Goal: Task Accomplishment & Management: Use online tool/utility

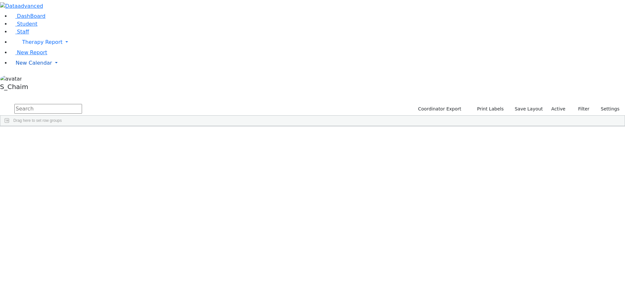
click at [34, 66] on span "New Calendar" at bounding box center [34, 63] width 36 height 6
click at [34, 87] on span "Teacher Report" at bounding box center [35, 84] width 39 height 6
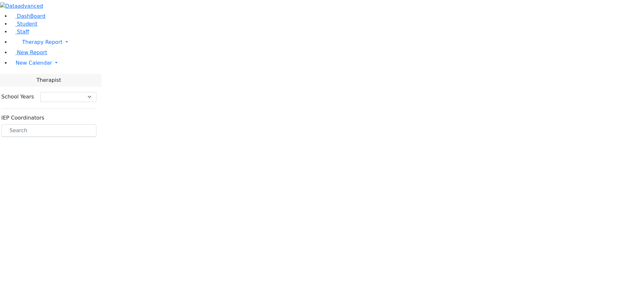
select select "212"
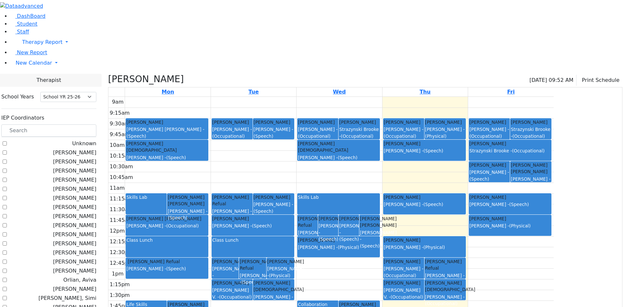
checkbox input "false"
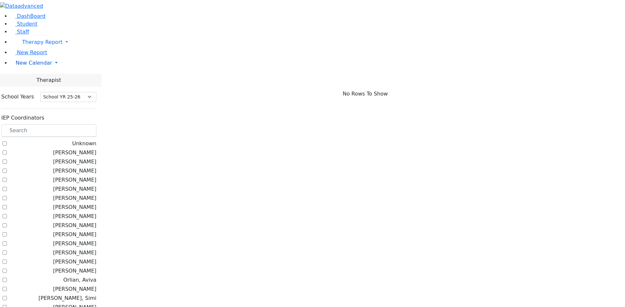
click at [25, 66] on span "New Calendar" at bounding box center [34, 63] width 36 height 6
click at [27, 79] on span "Calendar" at bounding box center [25, 76] width 23 height 6
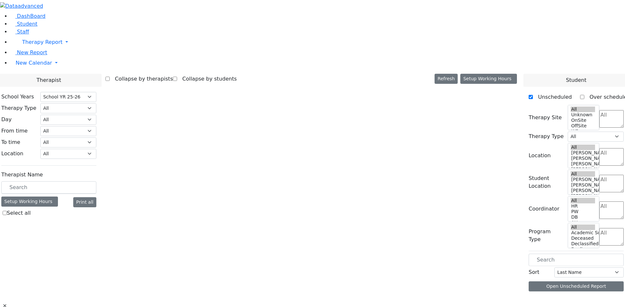
select select "212"
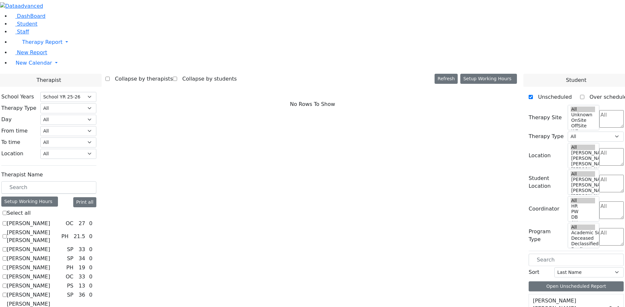
scroll to position [33, 0]
click at [96, 103] on select "All Psych Hearing Vision Speech Physical Occupational" at bounding box center [68, 108] width 56 height 10
select select "3"
click at [96, 103] on select "All Psych Hearing Vision Speech Physical Occupational" at bounding box center [68, 108] width 56 height 10
select select "3"
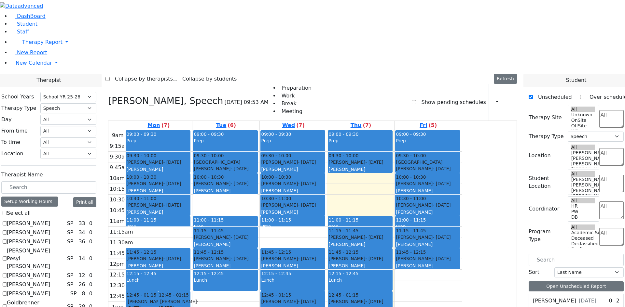
drag, startPoint x: 405, startPoint y: 89, endPoint x: 434, endPoint y: 276, distance: 188.6
click at [394, 276] on div "09:00 - 09:30 Prep 09:30 - 10:00 Greenfeld Chavy - 08/01/2008 Kosowsky, Elana 1…" at bounding box center [360, 259] width 67 height 258
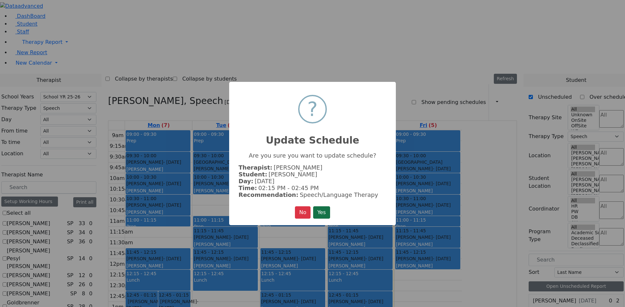
click at [324, 212] on button "Yes" at bounding box center [321, 213] width 17 height 12
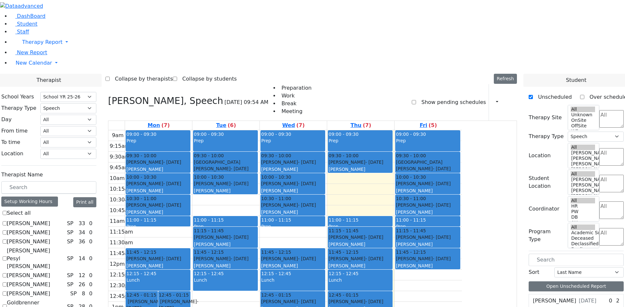
checkbox input "false"
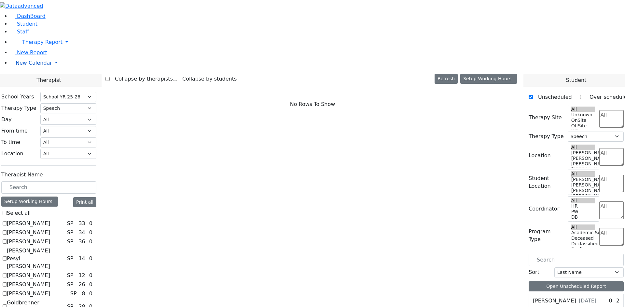
click at [32, 70] on link "New Calendar" at bounding box center [317, 63] width 614 height 13
click at [34, 87] on span "Teacher Report" at bounding box center [35, 84] width 39 height 6
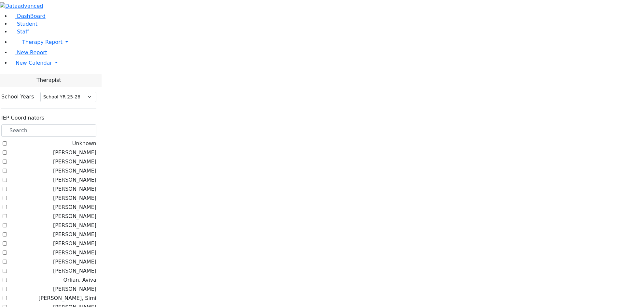
select select "212"
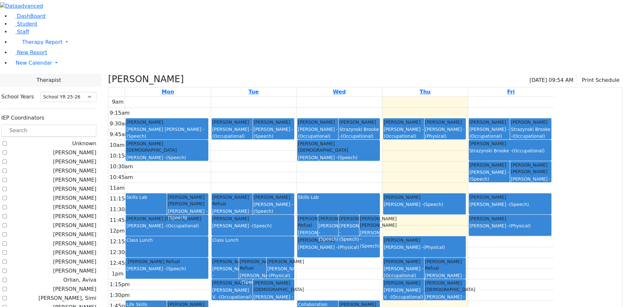
drag, startPoint x: 91, startPoint y: 264, endPoint x: 94, endPoint y: 252, distance: 12.5
checkbox input "false"
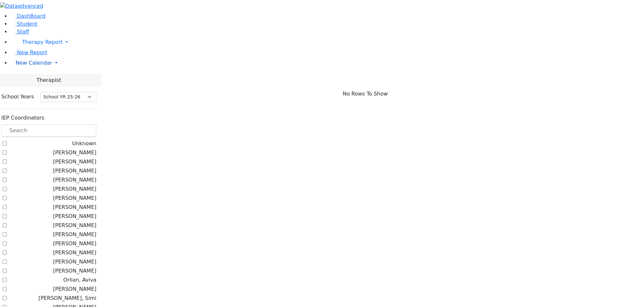
click at [16, 66] on span "New Calendar" at bounding box center [34, 63] width 36 height 6
click at [33, 79] on span "Calendar" at bounding box center [25, 76] width 23 height 6
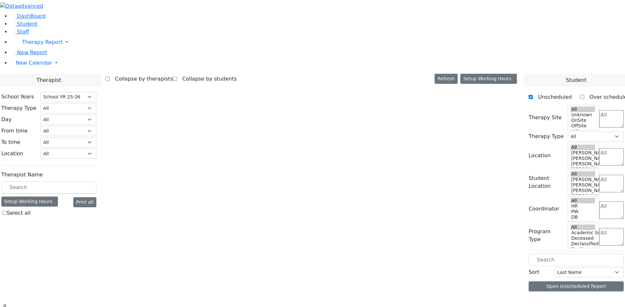
select select "212"
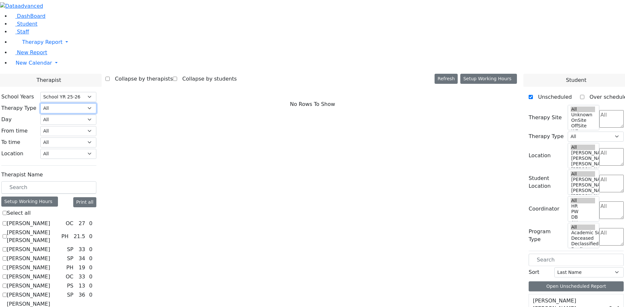
click at [96, 103] on select "All Psych Hearing Vision Speech Physical Occupational" at bounding box center [68, 108] width 56 height 10
select select "3"
click at [96, 103] on select "All Psych Hearing Vision Speech Physical Occupational" at bounding box center [68, 108] width 56 height 10
select select "3"
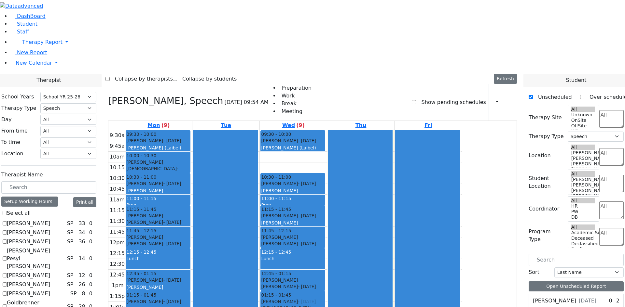
drag, startPoint x: 344, startPoint y: 70, endPoint x: 360, endPoint y: 208, distance: 138.2
click at [327, 208] on div "09:30 - 10:00 Strulovic Rafael - 09/16/2006 Orenstein Yisroel (Laibel) 10:00 - …" at bounding box center [293, 248] width 67 height 236
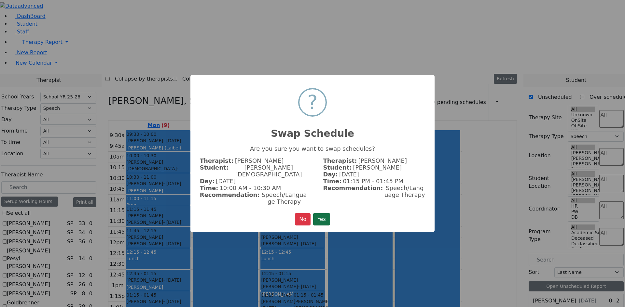
click at [318, 213] on button "Yes" at bounding box center [321, 219] width 17 height 12
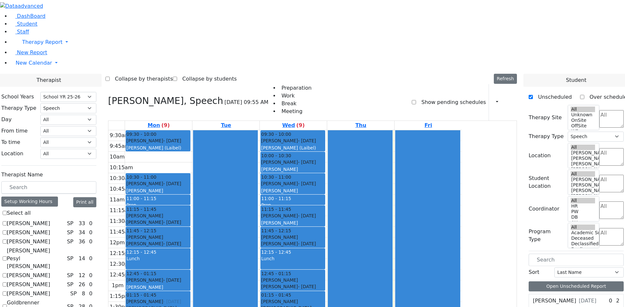
drag, startPoint x: 235, startPoint y: 70, endPoint x: 227, endPoint y: 209, distance: 139.5
click at [192, 209] on div "09:30 - 10:00 Strulovic Rafael - 09/16/2006 Orenstein Yisroel (Laibel) 10:00 - …" at bounding box center [158, 248] width 67 height 236
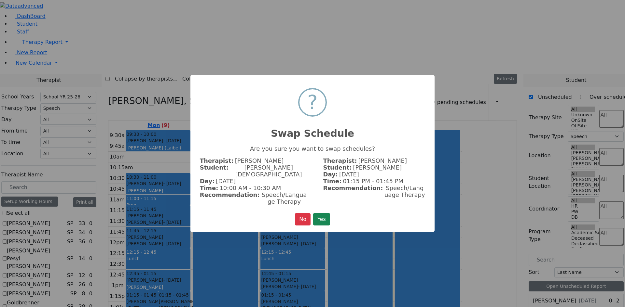
click at [326, 217] on button "Yes" at bounding box center [321, 219] width 17 height 12
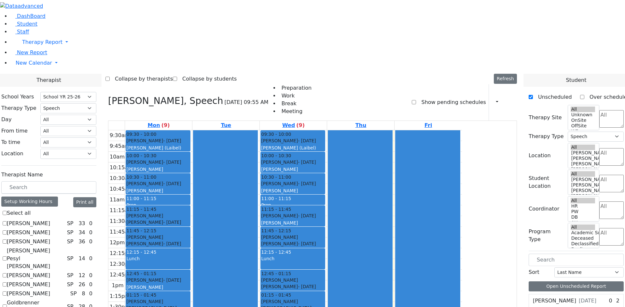
checkbox input "false"
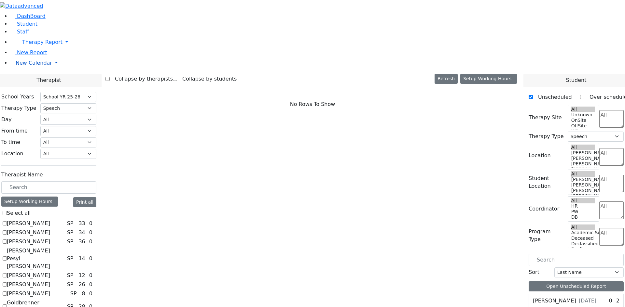
click at [30, 66] on span "New Calendar" at bounding box center [34, 63] width 36 height 6
click at [33, 87] on span "Teacher Report" at bounding box center [35, 84] width 39 height 6
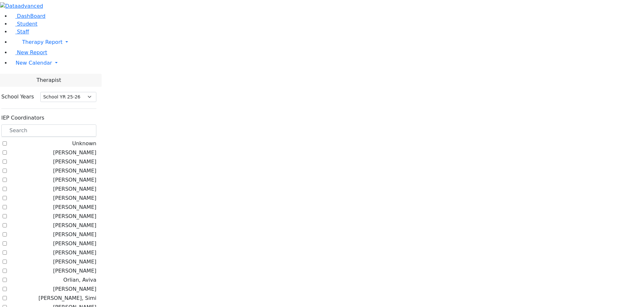
select select "212"
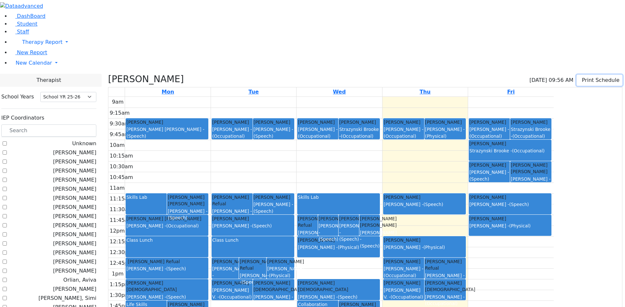
click at [588, 75] on button "Print Schedule" at bounding box center [599, 80] width 46 height 11
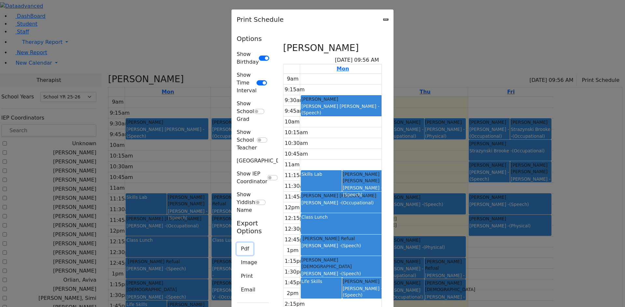
click at [237, 243] on button "Pdf" at bounding box center [245, 249] width 17 height 12
click at [237, 270] on button "Print" at bounding box center [247, 276] width 20 height 12
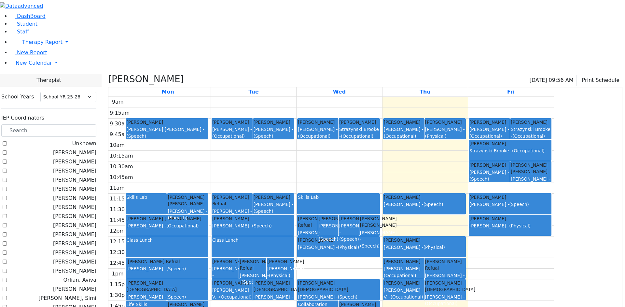
checkbox input "false"
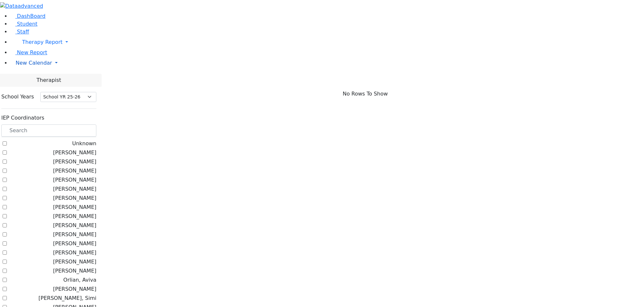
click at [33, 66] on span "New Calendar" at bounding box center [34, 63] width 36 height 6
click at [31, 79] on span "Calendar" at bounding box center [25, 76] width 23 height 6
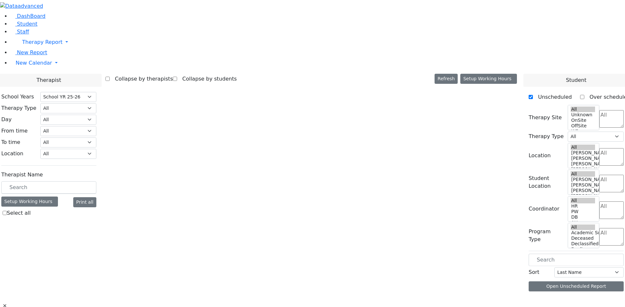
select select "212"
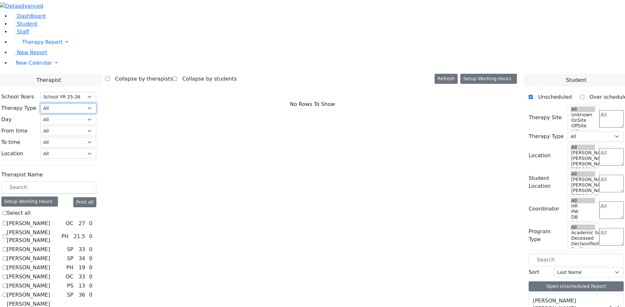
click at [96, 103] on select "All Psych Hearing Vision Speech Physical Occupational" at bounding box center [68, 108] width 56 height 10
select select "4"
click at [96, 103] on select "All Psych Hearing Vision Speech Physical Occupational" at bounding box center [68, 108] width 56 height 10
select select "4"
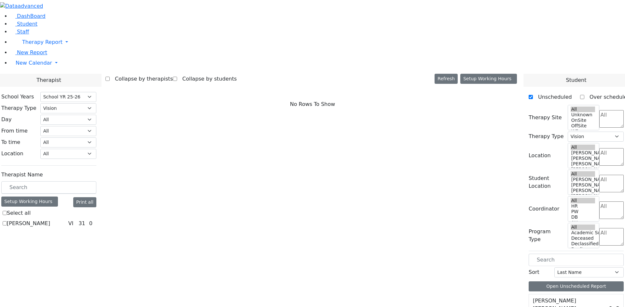
click at [50, 220] on label "[PERSON_NAME]" at bounding box center [28, 224] width 43 height 8
click at [7, 222] on input "Bleier Susan" at bounding box center [5, 224] width 4 height 4
checkbox input "true"
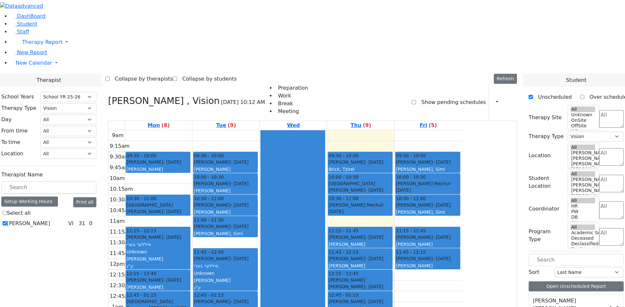
click at [608, 110] on textarea "Search" at bounding box center [611, 119] width 24 height 18
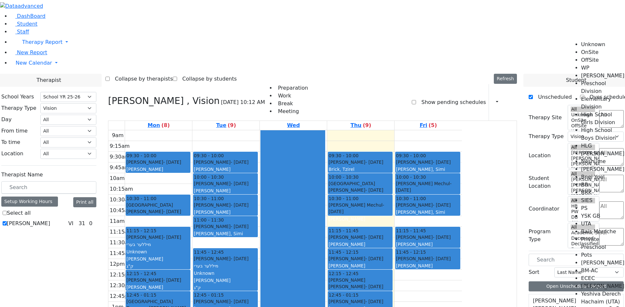
scroll to position [33, 0]
click at [594, 127] on li "High School Boys Division" at bounding box center [603, 135] width 44 height 16
select select "12"
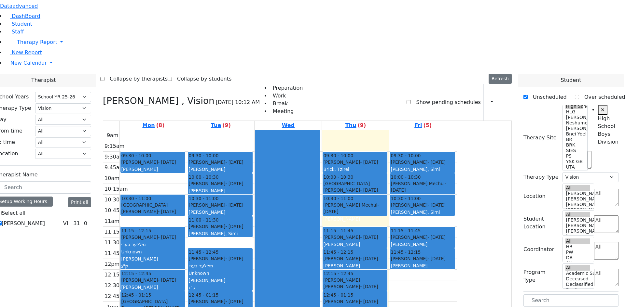
drag, startPoint x: 551, startPoint y: 167, endPoint x: 226, endPoint y: 271, distance: 341.7
click at [226, 271] on div "Therapist School Years Select School YR Summer YR 25 School YR 25-26 Summer YR …" at bounding box center [307, 254] width 633 height 360
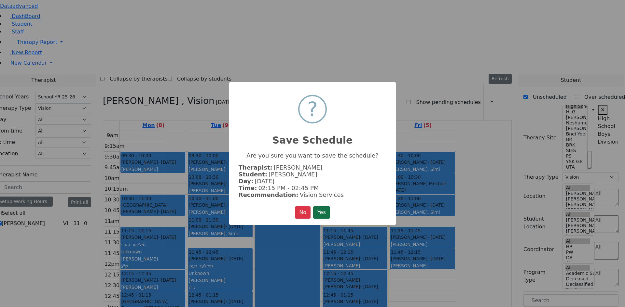
click at [325, 211] on button "Yes" at bounding box center [321, 213] width 17 height 12
checkbox input "true"
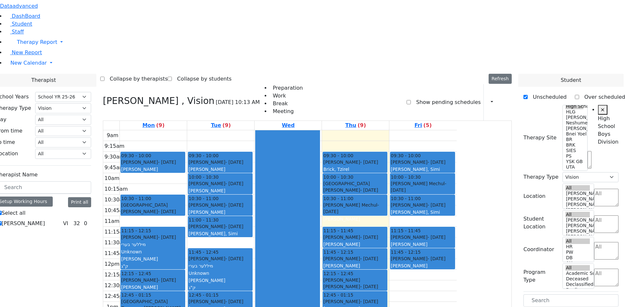
drag, startPoint x: 549, startPoint y: 165, endPoint x: 547, endPoint y: 157, distance: 8.1
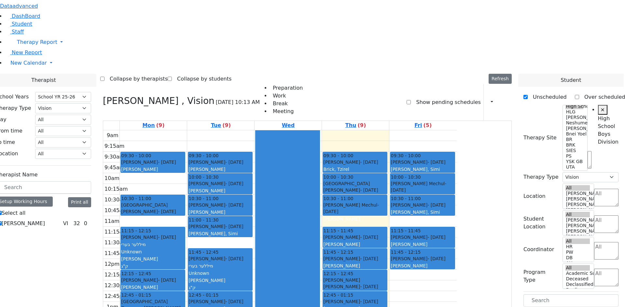
drag, startPoint x: 557, startPoint y: 218, endPoint x: 289, endPoint y: 233, distance: 268.2
click at [289, 233] on div "Therapist School Years Select School YR Summer YR 25 School YR 25-26 Summer YR …" at bounding box center [307, 262] width 633 height 376
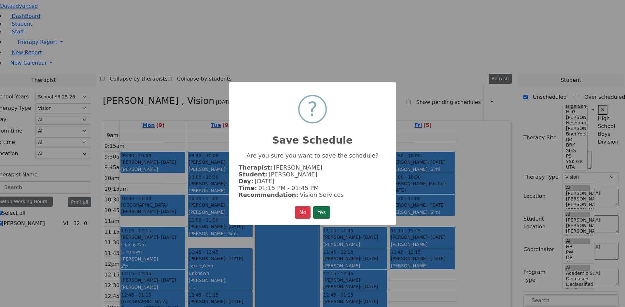
click at [323, 209] on button "Yes" at bounding box center [321, 213] width 17 height 12
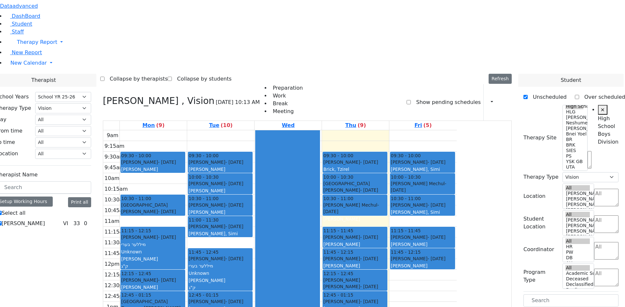
drag, startPoint x: 548, startPoint y: 216, endPoint x: 203, endPoint y: 84, distance: 368.9
click at [203, 87] on div "Therapist School Years Select School YR Summer YR 25 School YR 25-26 Summer YR …" at bounding box center [307, 262] width 633 height 376
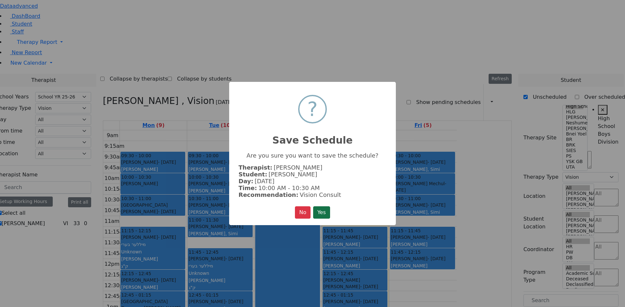
click at [325, 207] on button "Yes" at bounding box center [321, 213] width 17 height 12
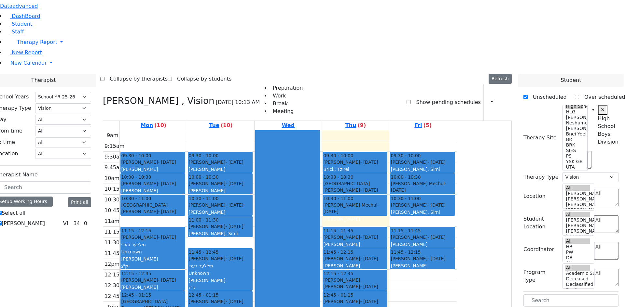
drag, startPoint x: 552, startPoint y: 217, endPoint x: 425, endPoint y: 273, distance: 139.4
click at [425, 273] on div "Therapist School Years Select School YR Summer YR 25 School YR 25-26 Summer YR …" at bounding box center [307, 254] width 633 height 360
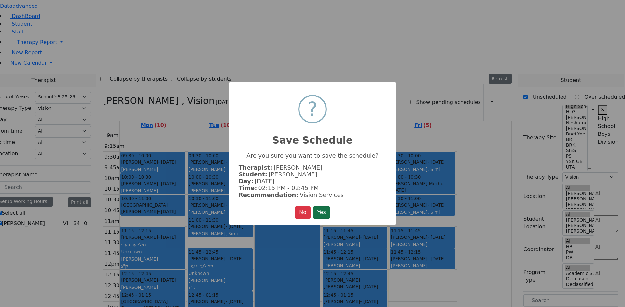
click at [322, 210] on button "Yes" at bounding box center [321, 213] width 17 height 12
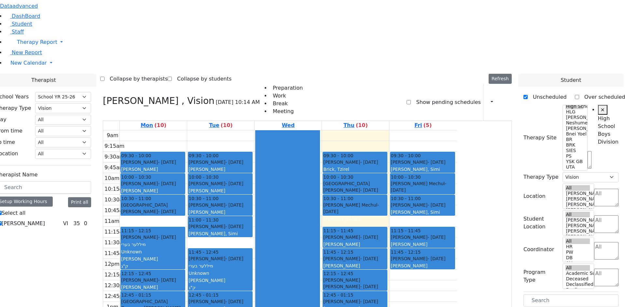
click at [420, 270] on button "Delete Selected Schedule" at bounding box center [452, 271] width 64 height 10
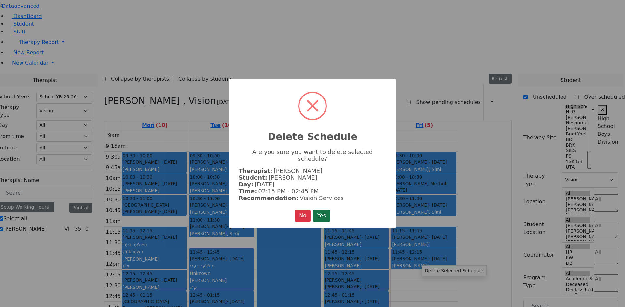
click at [326, 215] on button "Yes" at bounding box center [321, 216] width 17 height 12
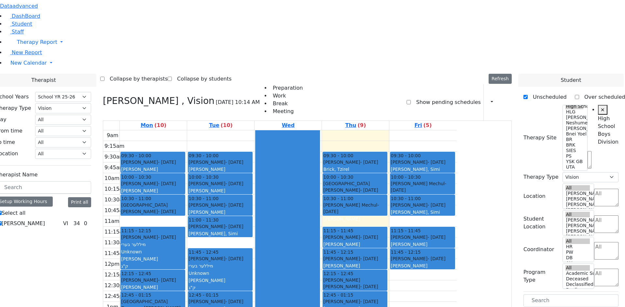
click at [303, 238] on button "Delete Selected Schedule" at bounding box center [316, 239] width 64 height 10
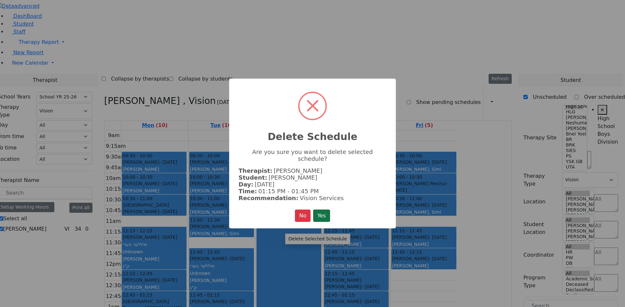
click at [322, 210] on button "Yes" at bounding box center [321, 216] width 17 height 12
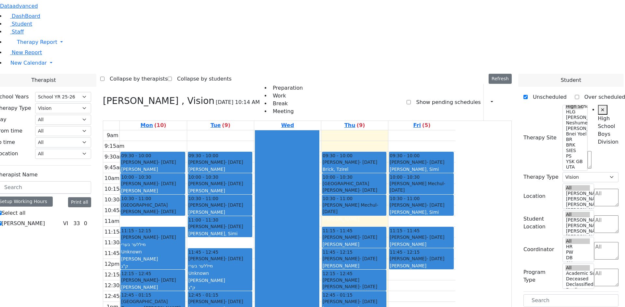
click at [184, 181] on div "Werzberger Chaim - 08/04/2009" at bounding box center [152, 184] width 63 height 7
click at [247, 98] on button "Delete Selected Schedule" at bounding box center [252, 100] width 64 height 10
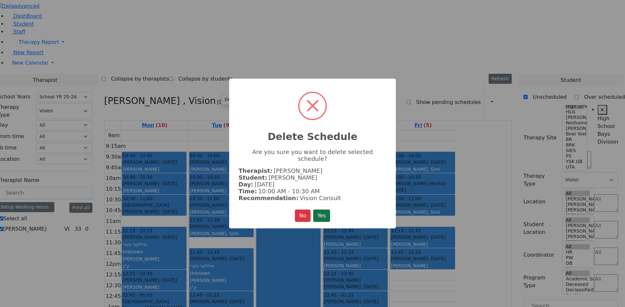
click at [328, 212] on button "Yes" at bounding box center [321, 216] width 17 height 12
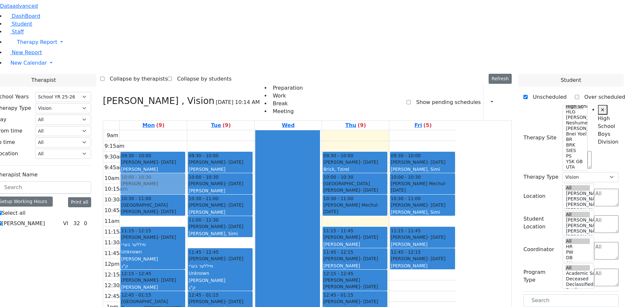
drag, startPoint x: 556, startPoint y: 217, endPoint x: 228, endPoint y: 89, distance: 351.8
click at [228, 89] on div "Therapist School Years Select School YR Summer YR 25 School YR 25-26 Summer YR …" at bounding box center [307, 262] width 633 height 376
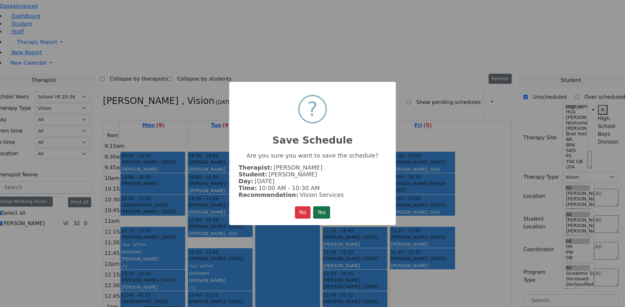
click at [325, 208] on button "Yes" at bounding box center [321, 213] width 17 height 12
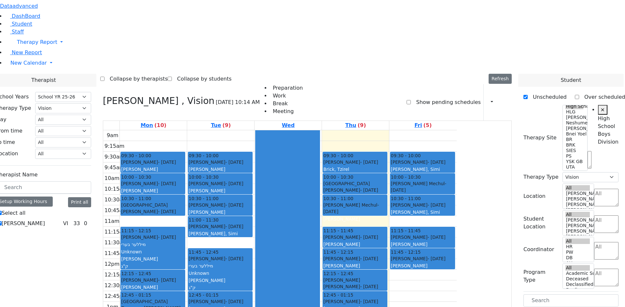
drag, startPoint x: 557, startPoint y: 217, endPoint x: 294, endPoint y: 226, distance: 263.4
click at [294, 226] on div "Therapist School Years Select School YR Summer YR 25 School YR 25-26 Summer YR …" at bounding box center [307, 262] width 633 height 376
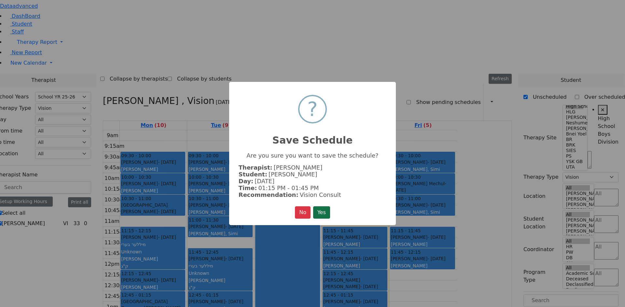
click at [325, 212] on button "Yes" at bounding box center [321, 213] width 17 height 12
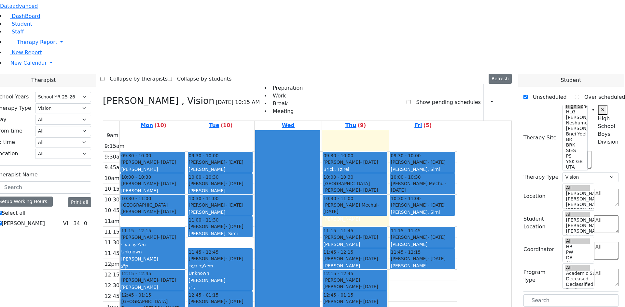
drag, startPoint x: 557, startPoint y: 217, endPoint x: 427, endPoint y: 267, distance: 139.3
click at [427, 267] on div "Therapist School Years Select School YR Summer YR 25 School YR 25-26 Summer YR …" at bounding box center [307, 254] width 633 height 360
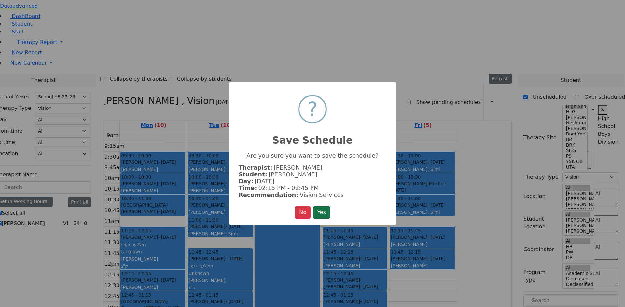
click at [323, 213] on button "Yes" at bounding box center [321, 213] width 17 height 12
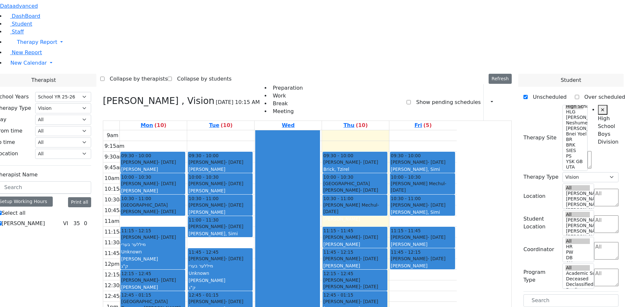
click at [427, 267] on button "Delete Selected Schedule" at bounding box center [457, 268] width 64 height 10
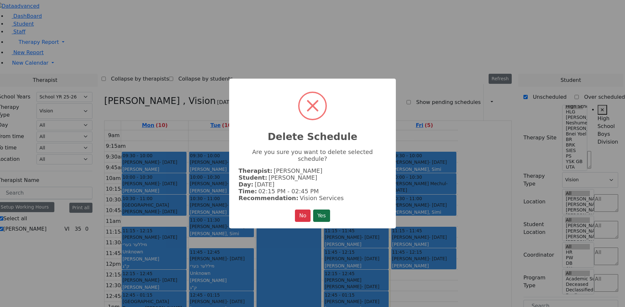
click at [318, 212] on button "Yes" at bounding box center [321, 216] width 17 height 12
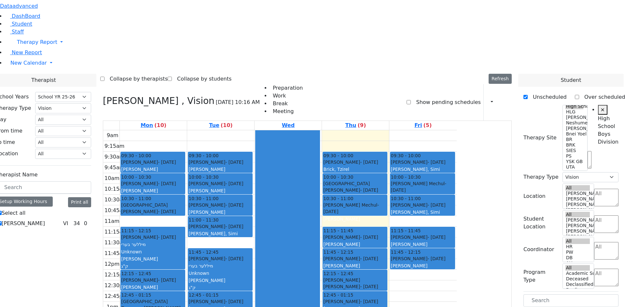
drag, startPoint x: 556, startPoint y: 167, endPoint x: 433, endPoint y: 270, distance: 160.7
click at [433, 270] on div "Therapist School Years Select School YR Summer YR 25 School YR 25-26 Summer YR …" at bounding box center [307, 254] width 633 height 360
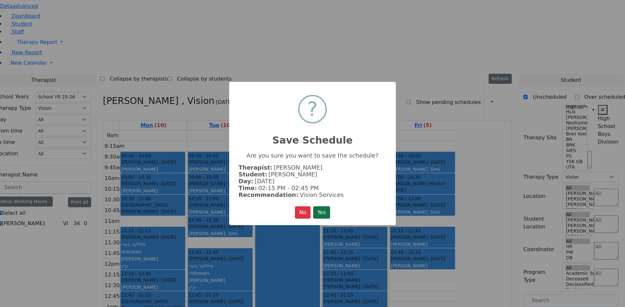
click at [326, 212] on button "Yes" at bounding box center [321, 213] width 17 height 12
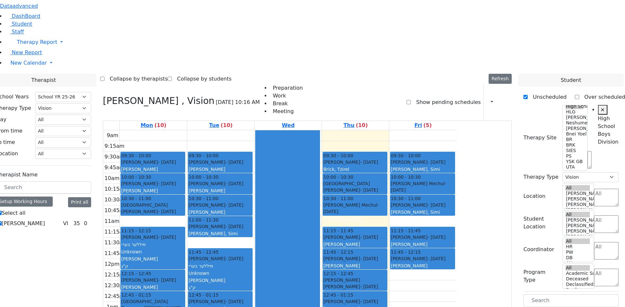
click at [24, 66] on span "New Calendar" at bounding box center [28, 63] width 36 height 6
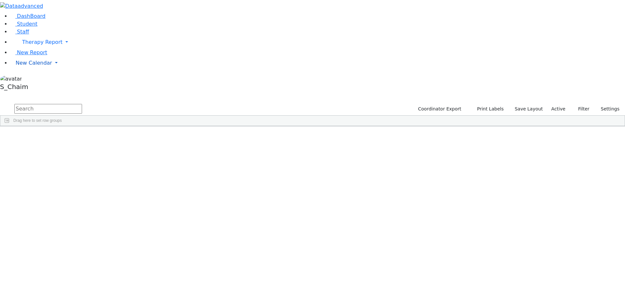
click at [34, 66] on span "New Calendar" at bounding box center [34, 63] width 36 height 6
click at [34, 79] on span "Calendar" at bounding box center [25, 76] width 23 height 6
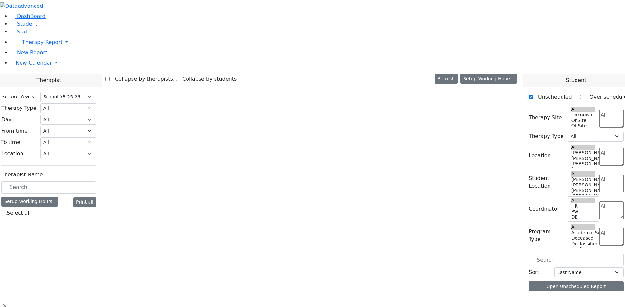
select select "212"
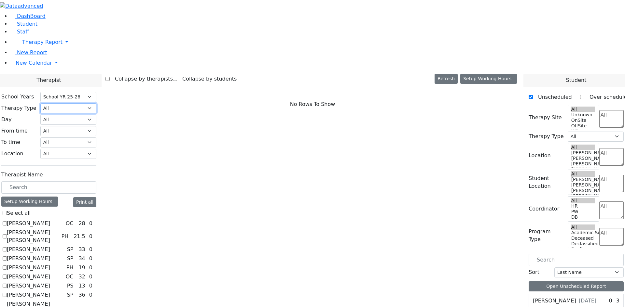
click at [96, 103] on select "All Psych Hearing Vision Speech Physical Occupational" at bounding box center [68, 108] width 56 height 10
select select "3"
click at [96, 103] on select "All Psych Hearing Vision Speech Physical Occupational" at bounding box center [68, 108] width 56 height 10
select select "3"
click at [64, 247] on label "[PERSON_NAME] Pesyl [PERSON_NAME]" at bounding box center [36, 258] width 58 height 23
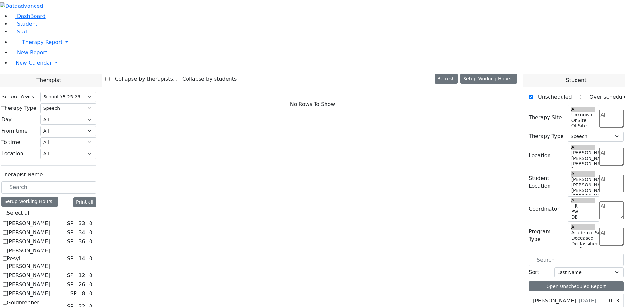
click at [7, 257] on input "[PERSON_NAME] Pesyl [PERSON_NAME]" at bounding box center [5, 259] width 4 height 4
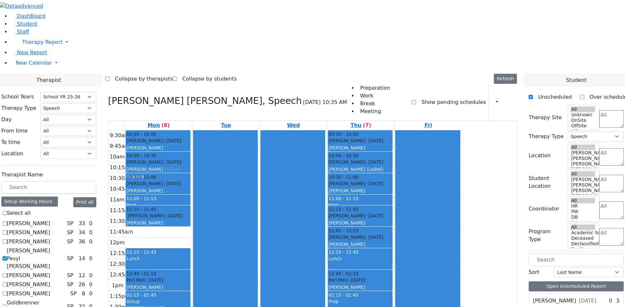
drag, startPoint x: 208, startPoint y: 147, endPoint x: 218, endPoint y: 72, distance: 75.1
click at [192, 130] on div "09:30 - 10:00 [PERSON_NAME] - [DATE] [PERSON_NAME] Grade 11 10:00 - 10:30 [PERS…" at bounding box center [158, 248] width 67 height 236
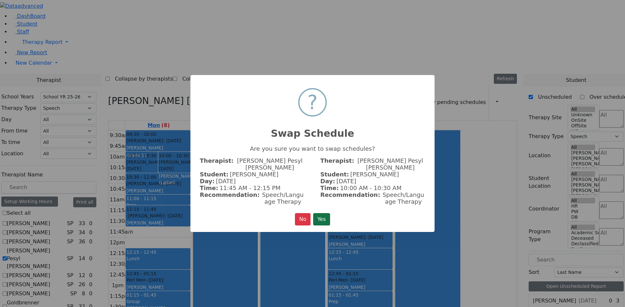
click at [319, 213] on button "Yes" at bounding box center [321, 219] width 17 height 12
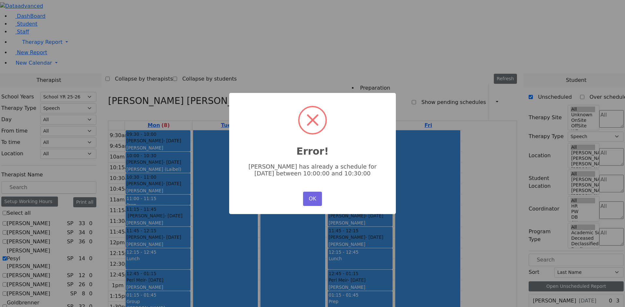
click at [310, 191] on div "OK No Cancel" at bounding box center [312, 199] width 22 height 18
click at [311, 196] on button "OK" at bounding box center [312, 199] width 19 height 14
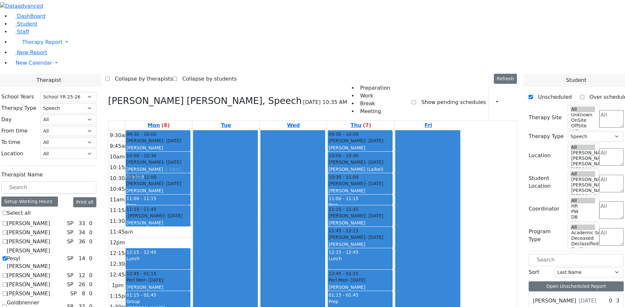
drag, startPoint x: 224, startPoint y: 148, endPoint x: 236, endPoint y: 69, distance: 79.9
click at [192, 130] on div "09:30 - 10:00 Fried Aron - 04/11/2007 Guttman, Chesky Grade 11 10:00 - 10:30 Ro…" at bounding box center [158, 248] width 67 height 236
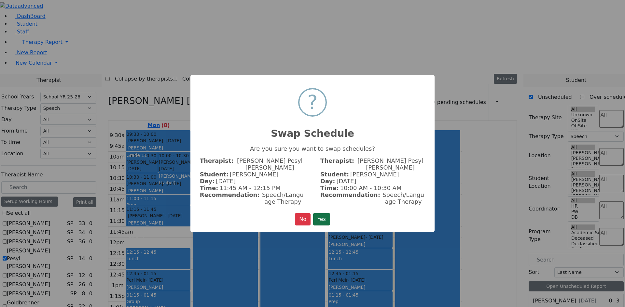
click at [325, 213] on button "Yes" at bounding box center [321, 219] width 17 height 12
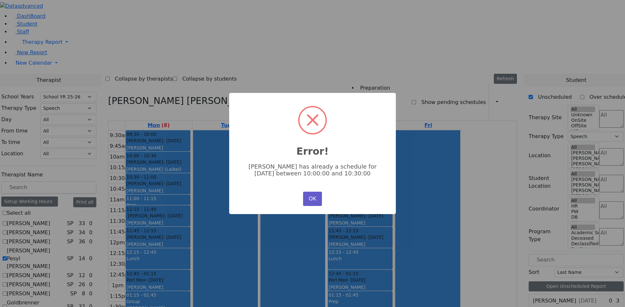
click at [316, 199] on button "OK" at bounding box center [312, 199] width 19 height 14
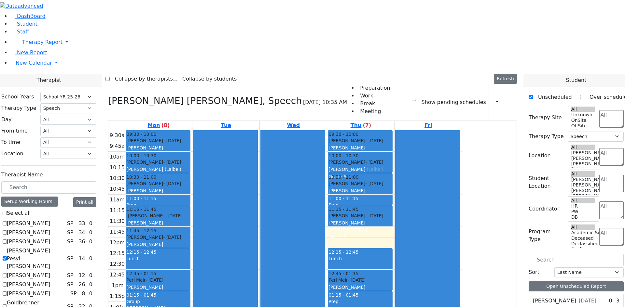
drag, startPoint x: 411, startPoint y: 144, endPoint x: 415, endPoint y: 67, distance: 76.9
click at [394, 130] on div "09:30 - 10:00 Fried Aron - 04/11/2007 Guttman, Chesky Grade 11 10:00 - 10:30 Ro…" at bounding box center [360, 248] width 67 height 236
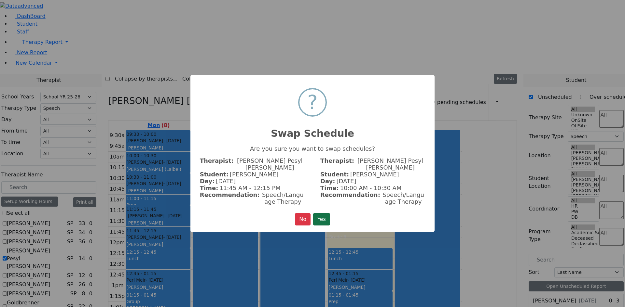
click at [318, 217] on button "Yes" at bounding box center [321, 219] width 17 height 12
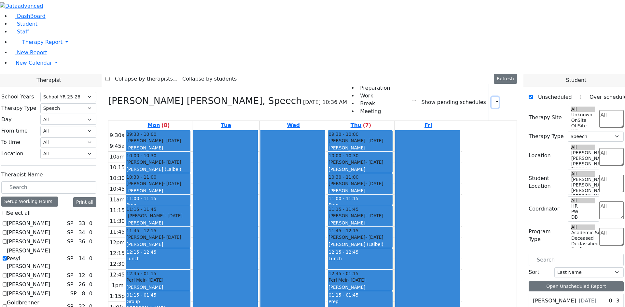
click at [493, 99] on icon "button" at bounding box center [493, 102] width 0 height 6
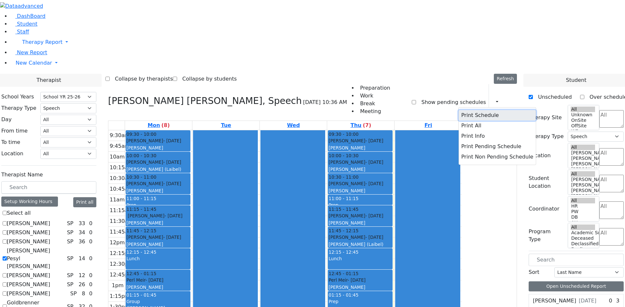
click at [476, 110] on button "Print Schedule" at bounding box center [496, 115] width 77 height 10
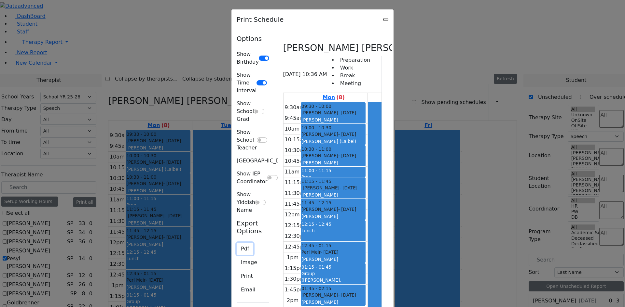
click at [237, 243] on button "Pdf" at bounding box center [245, 249] width 17 height 12
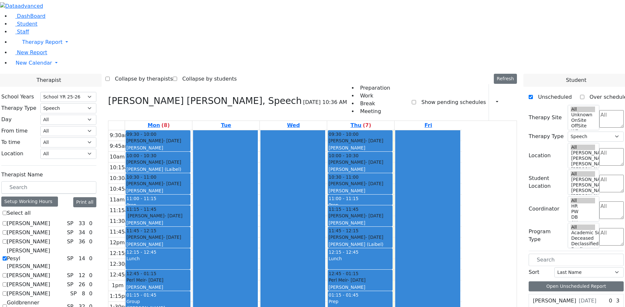
click at [64, 247] on label "[PERSON_NAME] Pesyl [PERSON_NAME]" at bounding box center [36, 258] width 58 height 23
click at [7, 257] on input "[PERSON_NAME] Pesyl [PERSON_NAME]" at bounding box center [5, 259] width 4 height 4
checkbox input "false"
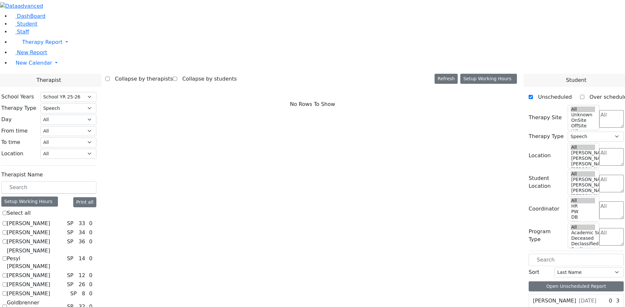
click at [50, 220] on label "[PERSON_NAME]" at bounding box center [28, 224] width 43 height 8
click at [7, 222] on input "[PERSON_NAME]" at bounding box center [5, 224] width 4 height 4
checkbox input "true"
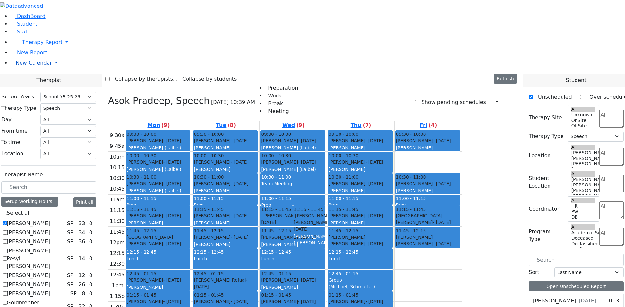
click at [25, 66] on span "New Calendar" at bounding box center [34, 63] width 36 height 6
click at [28, 87] on span "Teacher Report" at bounding box center [35, 84] width 39 height 6
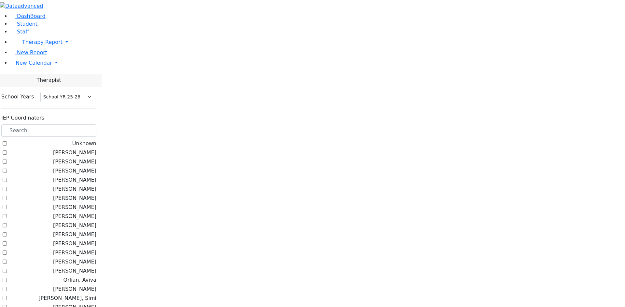
select select "212"
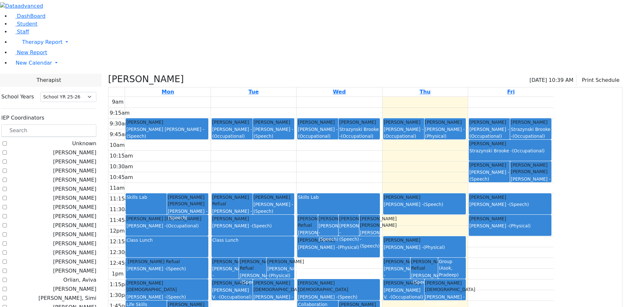
checkbox input "false"
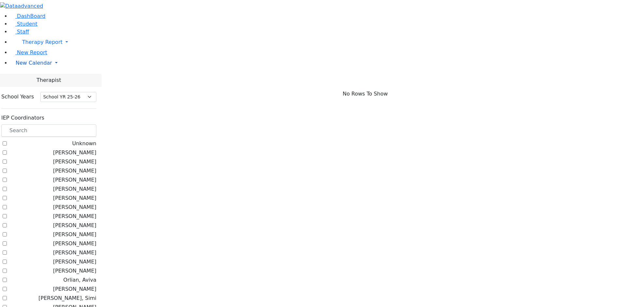
click at [36, 66] on span "New Calendar" at bounding box center [34, 63] width 36 height 6
click at [34, 79] on span "Calendar" at bounding box center [25, 76] width 23 height 6
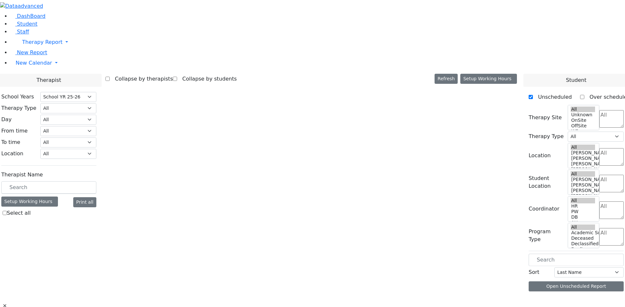
select select "212"
select select "3"
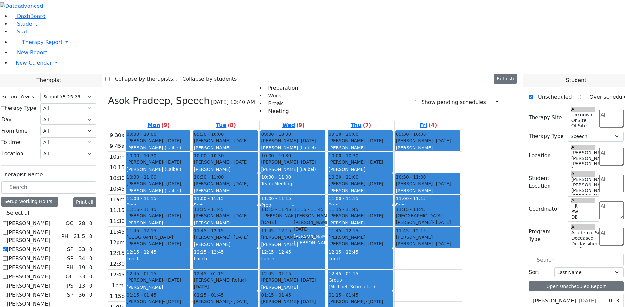
click at [50, 246] on label "[PERSON_NAME]" at bounding box center [28, 250] width 43 height 8
click at [7, 248] on input "[PERSON_NAME]" at bounding box center [5, 250] width 4 height 4
checkbox input "false"
select select
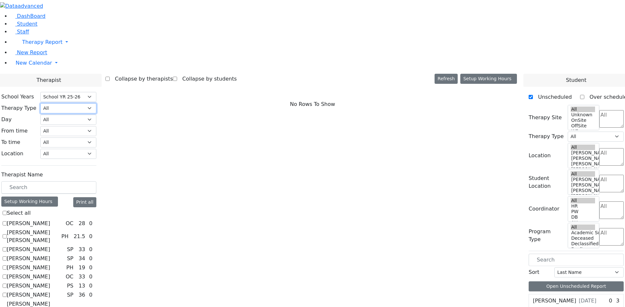
click at [96, 103] on select "All Psych Hearing Vision Speech Physical Occupational" at bounding box center [68, 108] width 56 height 10
select select "1"
click at [96, 103] on select "All Psych Hearing Vision Speech Physical Occupational" at bounding box center [68, 108] width 56 height 10
select select "1"
click at [50, 247] on label "[PERSON_NAME]" at bounding box center [28, 251] width 43 height 8
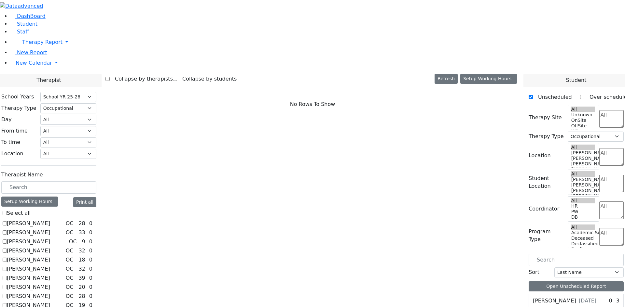
click at [7, 249] on input "[PERSON_NAME]" at bounding box center [5, 251] width 4 height 4
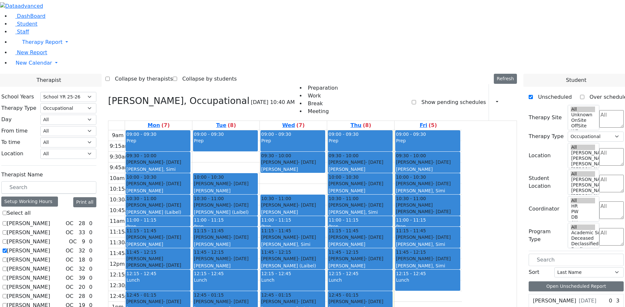
drag, startPoint x: 302, startPoint y: 70, endPoint x: 280, endPoint y: 210, distance: 141.6
click at [259, 210] on div "09:00 - 09:30 Prep 09:30 - 10:00 [PERSON_NAME] - [DATE] [PERSON_NAME] 10:00 - 1…" at bounding box center [225, 259] width 67 height 258
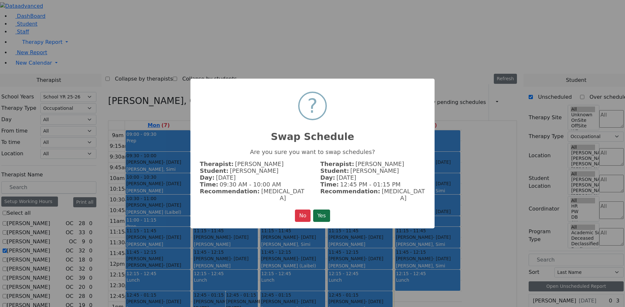
click at [323, 213] on button "Yes" at bounding box center [321, 216] width 17 height 12
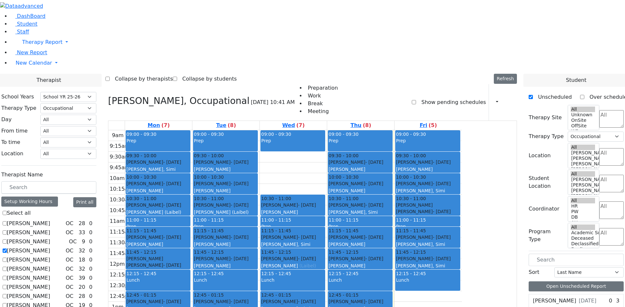
drag, startPoint x: 346, startPoint y: 70, endPoint x: 346, endPoint y: 164, distance: 93.7
click at [327, 164] on div "09:00 - 09:30 Prep 09:30 - 10:00 [PERSON_NAME] - [DATE] [PERSON_NAME] 10:30 - 1…" at bounding box center [293, 259] width 67 height 258
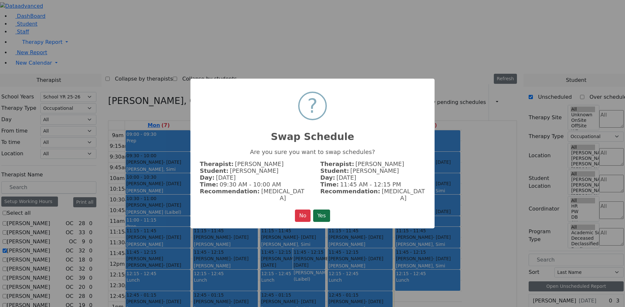
click at [320, 212] on button "Yes" at bounding box center [321, 216] width 17 height 12
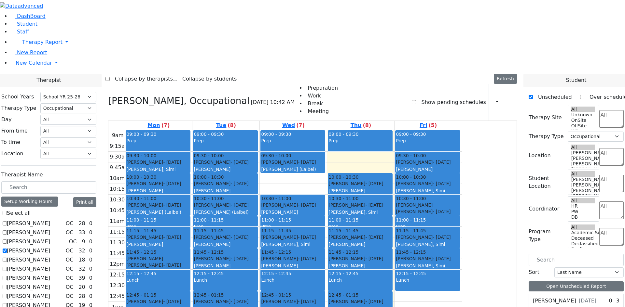
drag, startPoint x: 414, startPoint y: 69, endPoint x: 414, endPoint y: 169, distance: 100.2
click at [394, 169] on div "09:00 - 09:30 Prep 09:30 - 10:00 [PERSON_NAME] - [DATE] [PERSON_NAME] 10:00 - 1…" at bounding box center [360, 259] width 67 height 258
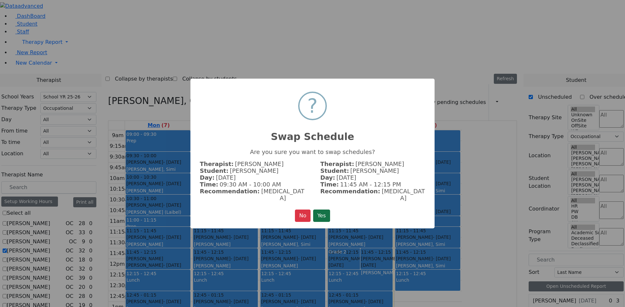
click at [322, 210] on button "Yes" at bounding box center [321, 216] width 17 height 12
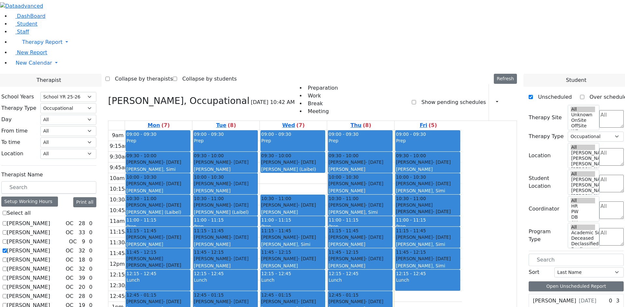
click at [459, 159] on div "Rubenstein Rafael - 06/05/2013" at bounding box center [427, 162] width 63 height 7
drag, startPoint x: 491, startPoint y: 69, endPoint x: 441, endPoint y: 143, distance: 89.1
click at [441, 143] on tr "09:00 - 09:30 Prep 09:30 - 10:00 Cik Yitzchok - 12/10/2018 Neuman, Simi 10:00 -…" at bounding box center [284, 259] width 353 height 258
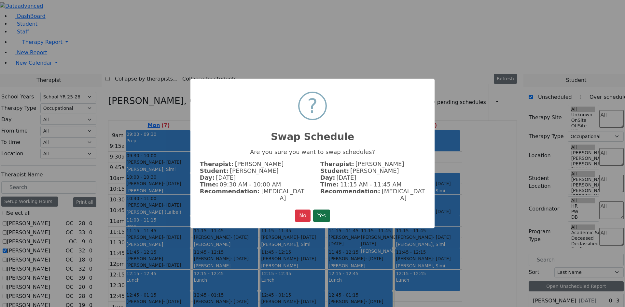
click at [327, 212] on button "Yes" at bounding box center [321, 216] width 17 height 12
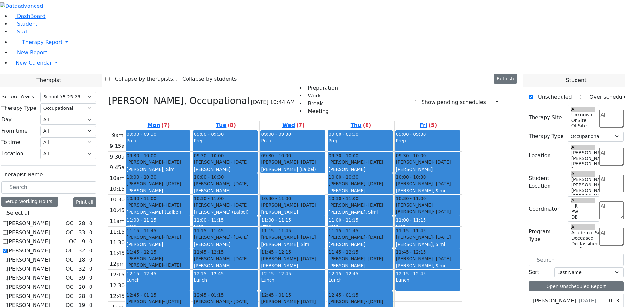
click at [50, 247] on label "Brown Darlene" at bounding box center [28, 251] width 43 height 8
click at [7, 249] on input "Brown Darlene" at bounding box center [5, 251] width 4 height 4
checkbox input "false"
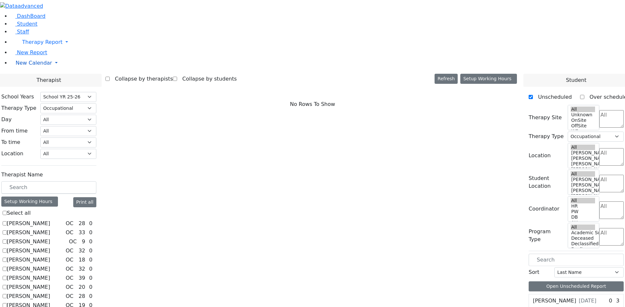
click at [34, 66] on span "New Calendar" at bounding box center [34, 63] width 36 height 6
click at [36, 87] on span "Teacher Report" at bounding box center [35, 84] width 39 height 6
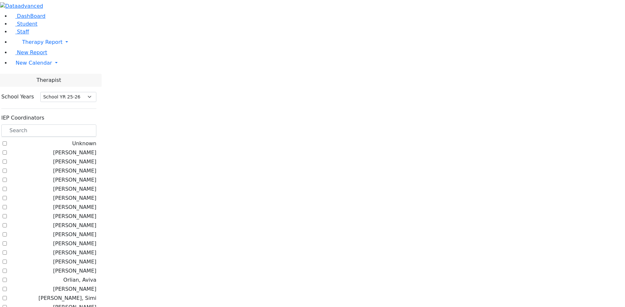
select select "212"
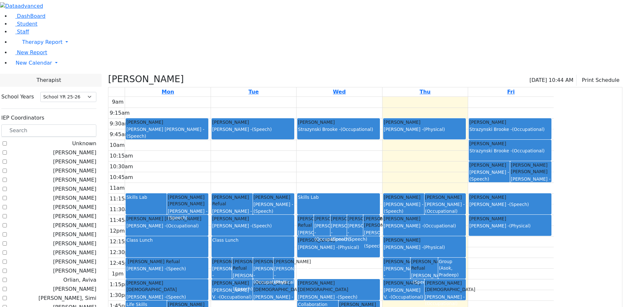
checkbox input "false"
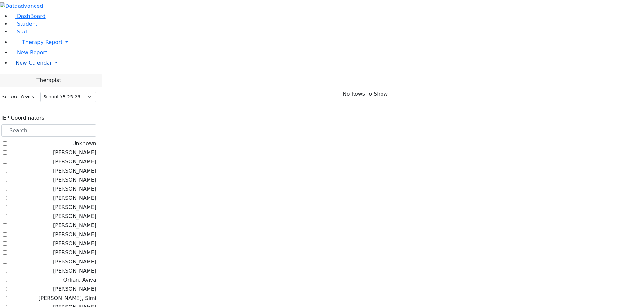
click at [30, 66] on span "New Calendar" at bounding box center [34, 63] width 36 height 6
click at [35, 79] on span "Calendar" at bounding box center [25, 76] width 23 height 6
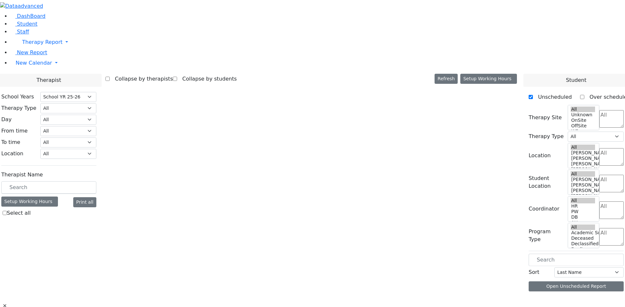
select select "212"
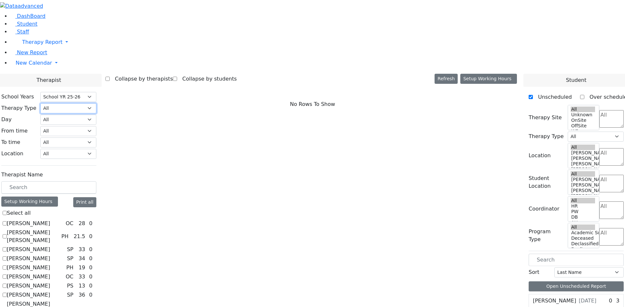
click at [96, 103] on select "All Psych Hearing Vision Speech Physical Occupational" at bounding box center [68, 108] width 56 height 10
select select "1"
click at [96, 103] on select "All Psych Hearing Vision Speech Physical Occupational" at bounding box center [68, 108] width 56 height 10
select select "1"
click at [50, 247] on label "Brown Darlene" at bounding box center [28, 251] width 43 height 8
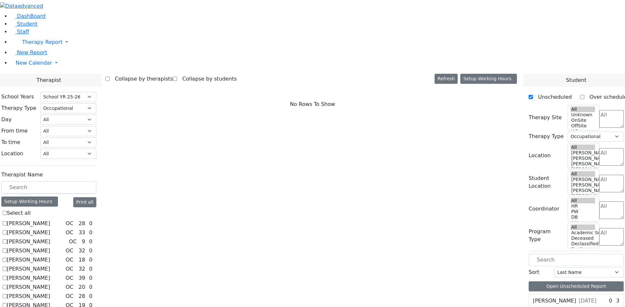
click at [7, 249] on input "Brown Darlene" at bounding box center [5, 251] width 4 height 4
checkbox input "true"
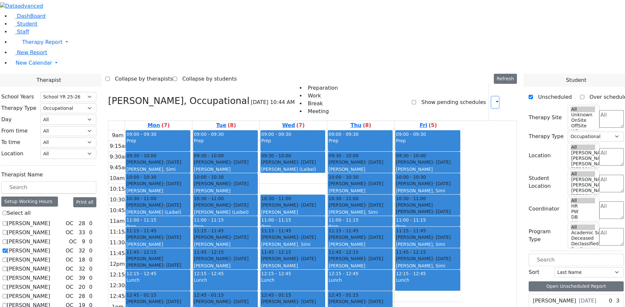
click at [493, 99] on icon "button" at bounding box center [493, 102] width 0 height 6
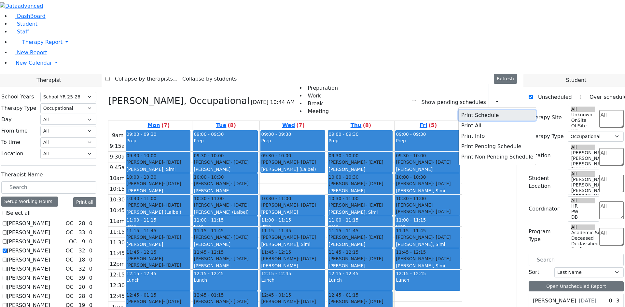
click at [479, 110] on button "Print Schedule" at bounding box center [496, 115] width 77 height 10
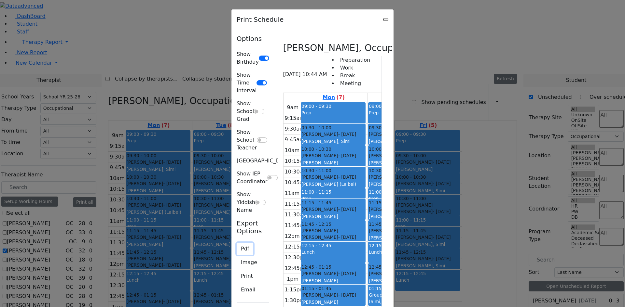
click at [237, 243] on button "Pdf" at bounding box center [245, 249] width 17 height 12
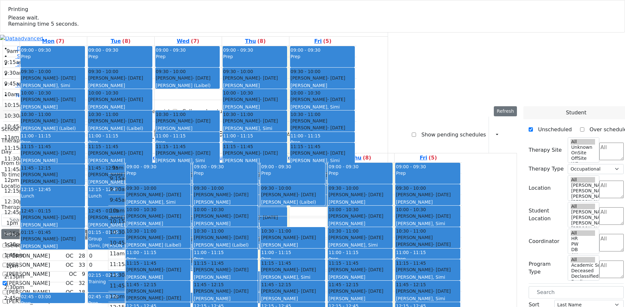
select select "212"
select select "1"
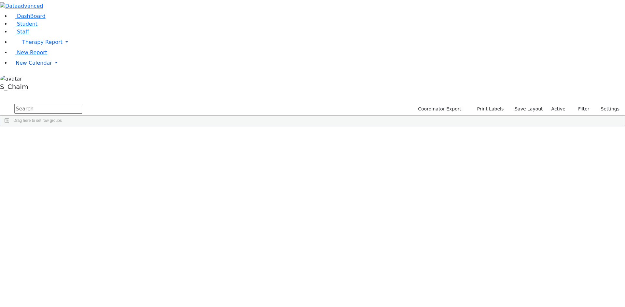
click at [20, 66] on span "New Calendar" at bounding box center [34, 63] width 36 height 6
click at [33, 79] on span "Calendar" at bounding box center [25, 76] width 23 height 6
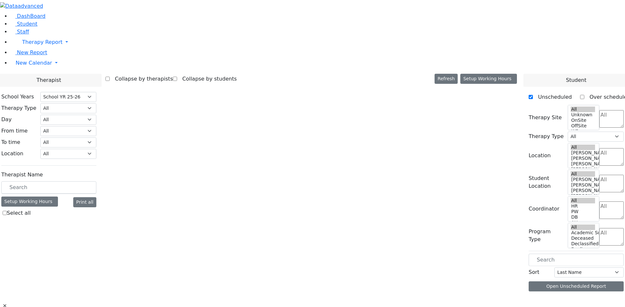
select select "212"
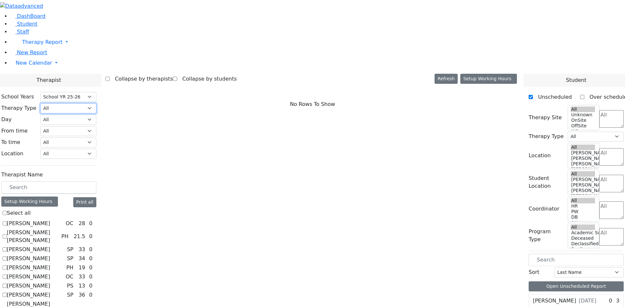
click at [96, 103] on select "All Psych Hearing Vision Speech Physical Occupational" at bounding box center [68, 108] width 56 height 10
select select "2"
click at [96, 103] on select "All Psych Hearing Vision Speech Physical Occupational" at bounding box center [68, 108] width 56 height 10
select select "2"
click at [50, 246] on label "[PERSON_NAME]" at bounding box center [28, 250] width 43 height 8
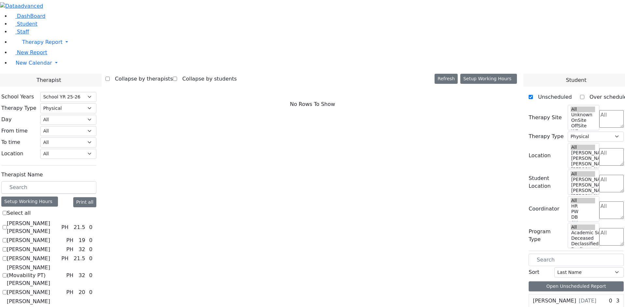
click at [7, 248] on input "[PERSON_NAME]" at bounding box center [5, 250] width 4 height 4
checkbox input "true"
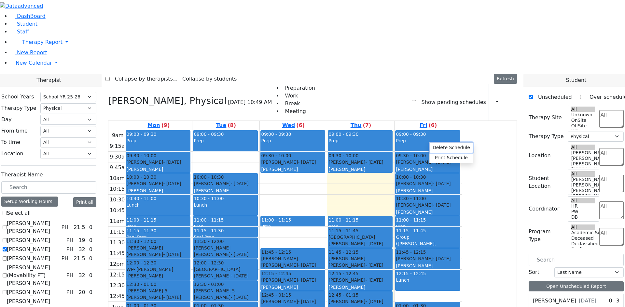
click at [439, 144] on button "Delete Schedule" at bounding box center [451, 148] width 43 height 10
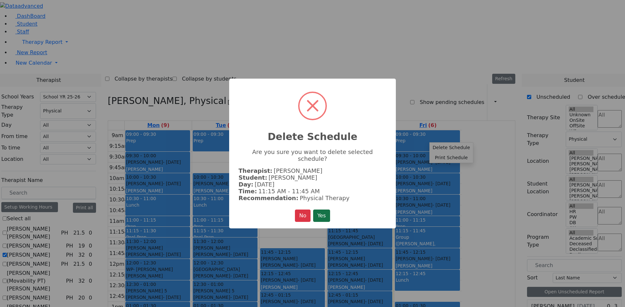
click at [318, 210] on button "Yes" at bounding box center [321, 216] width 17 height 12
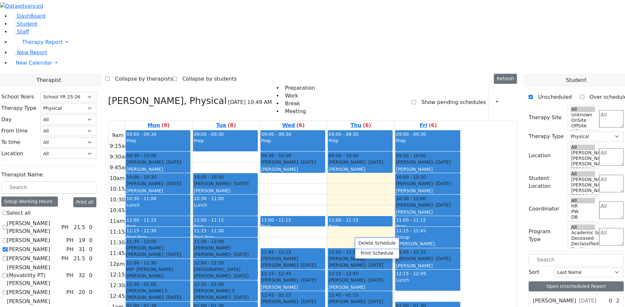
click at [366, 244] on button "Delete Schedule" at bounding box center [376, 244] width 43 height 10
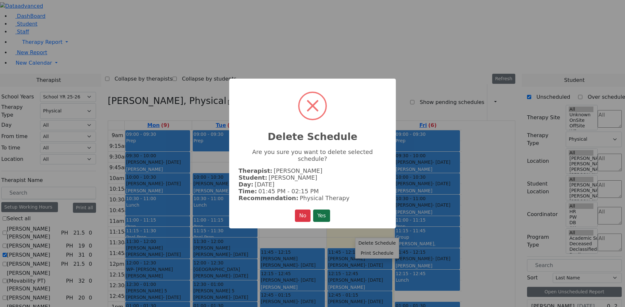
click at [325, 212] on button "Yes" at bounding box center [321, 216] width 17 height 12
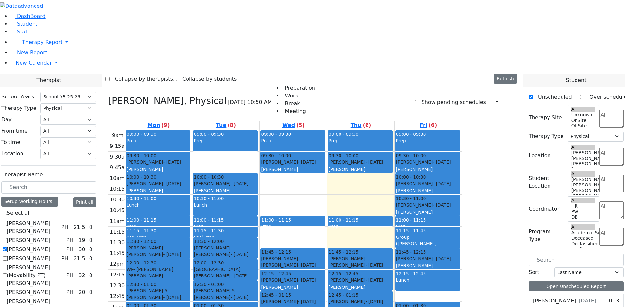
click at [579, 297] on span "[DATE]" at bounding box center [588, 301] width 18 height 8
drag, startPoint x: 548, startPoint y: 151, endPoint x: 587, endPoint y: 244, distance: 100.9
click at [565, 294] on div "Moskovits Lazer 8/29/2016 0 3 Physical Therapy 3x45" at bounding box center [575, 310] width 95 height 33
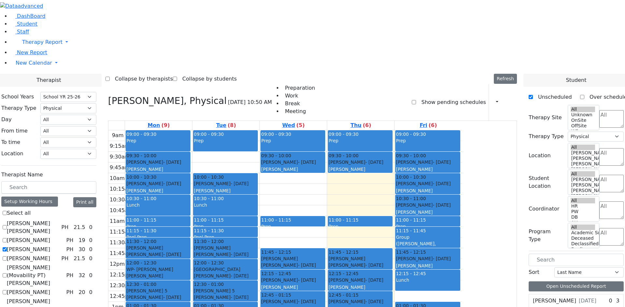
click at [579, 297] on div "Moskovits Lazer 8/29/2016" at bounding box center [564, 301] width 63 height 8
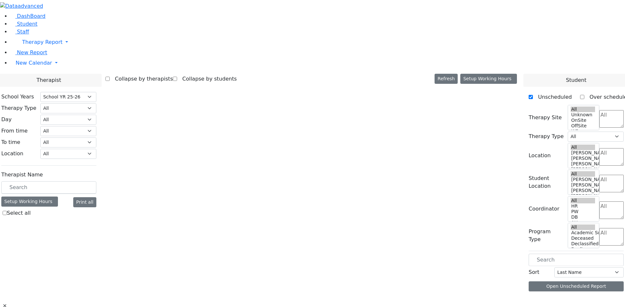
select select "212"
select select "2"
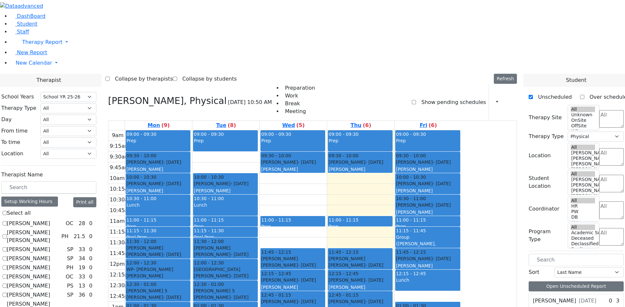
click at [568, 297] on label "[PERSON_NAME]" at bounding box center [554, 301] width 43 height 8
checkbox input "false"
select select
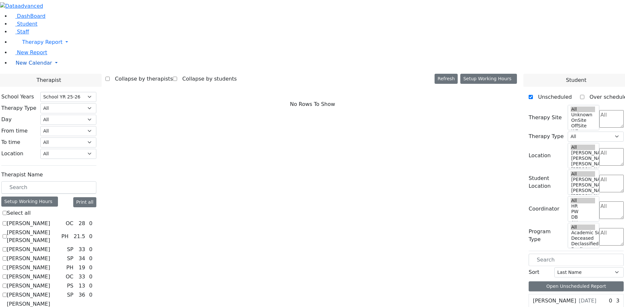
click at [37, 66] on span "New Calendar" at bounding box center [34, 63] width 36 height 6
click at [27, 27] on span "Student" at bounding box center [27, 24] width 20 height 6
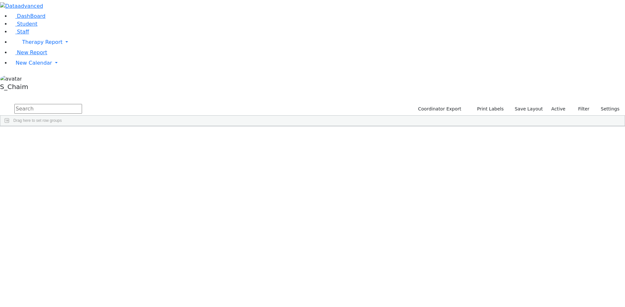
click at [340, 129] on span "Site" at bounding box center [336, 131] width 7 height 5
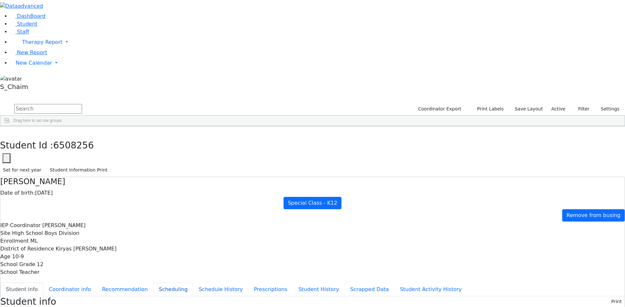
click at [157, 283] on button "Scheduling" at bounding box center [173, 290] width 40 height 14
click at [153, 283] on button "Recommendation" at bounding box center [124, 290] width 57 height 14
checkbox input "true"
click at [3, 131] on use "button" at bounding box center [3, 131] width 0 height 0
click at [23, 66] on span "New Calendar" at bounding box center [34, 63] width 36 height 6
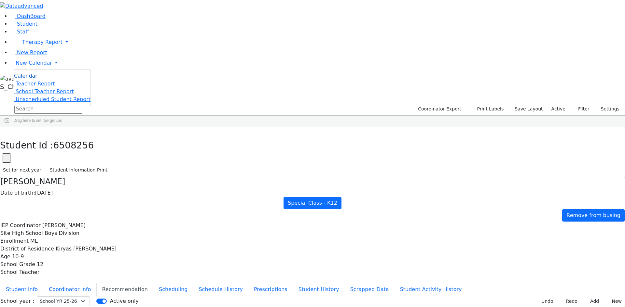
click at [29, 79] on span "Calendar" at bounding box center [25, 76] width 23 height 6
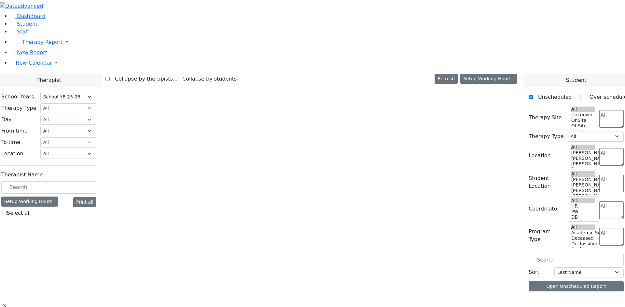
select select "212"
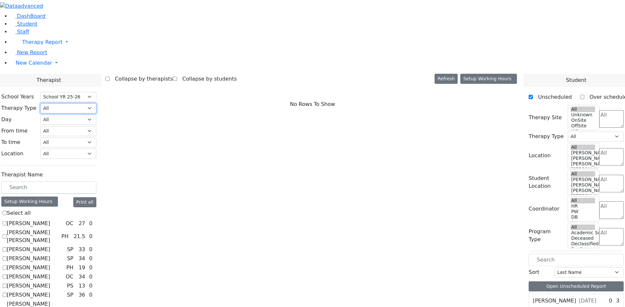
click at [96, 103] on select "All Psych Hearing Vision Speech Physical Occupational" at bounding box center [68, 108] width 56 height 10
select select "2"
click at [96, 103] on select "All Psych Hearing Vision Speech Physical Occupational" at bounding box center [68, 108] width 56 height 10
select select "2"
click at [50, 246] on label "[PERSON_NAME]" at bounding box center [28, 250] width 43 height 8
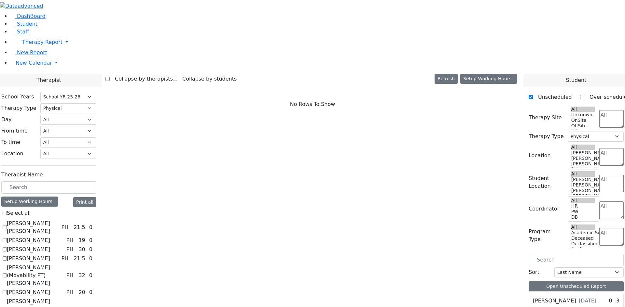
click at [7, 248] on input "[PERSON_NAME]" at bounding box center [5, 250] width 4 height 4
checkbox input "true"
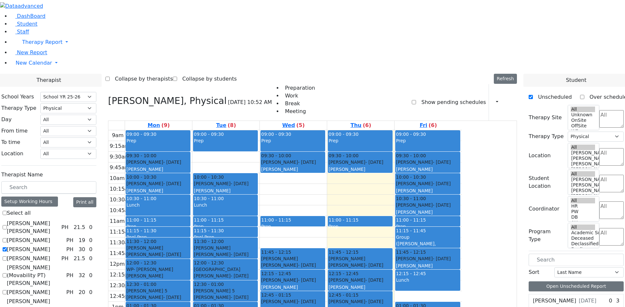
click at [540, 92] on label "Unscheduled" at bounding box center [552, 97] width 39 height 10
click at [533, 95] on input "Unscheduled" at bounding box center [530, 97] width 4 height 4
checkbox input "false"
click at [565, 254] on input "text" at bounding box center [575, 260] width 95 height 12
type input "leb"
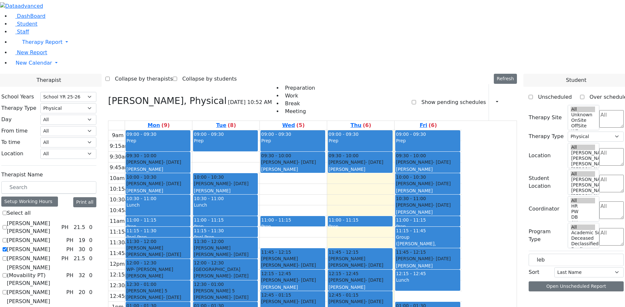
click at [50, 246] on label "Citer Yacov" at bounding box center [28, 250] width 43 height 8
click at [7, 248] on input "Citer Yacov" at bounding box center [5, 250] width 4 height 4
checkbox input "false"
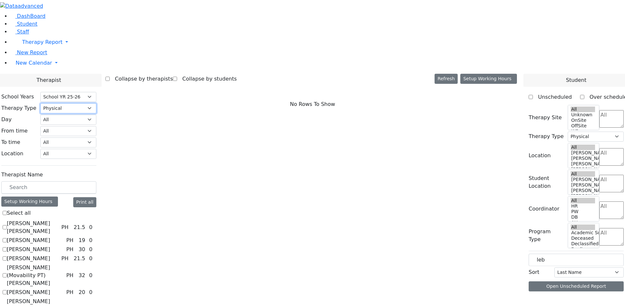
click at [96, 103] on select "All Psych Hearing Vision Speech Physical Occupational" at bounding box center [68, 108] width 56 height 10
select select "1"
click at [96, 103] on select "All Psych Hearing Vision Speech Physical Occupational" at bounding box center [68, 108] width 56 height 10
select select "1"
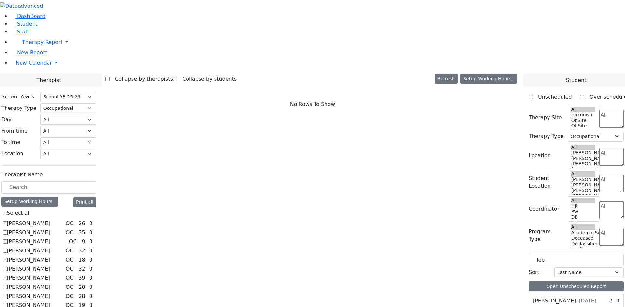
click at [50, 293] on label "Kenig Shira" at bounding box center [28, 297] width 43 height 8
click at [7, 294] on input "Kenig Shira" at bounding box center [5, 296] width 4 height 4
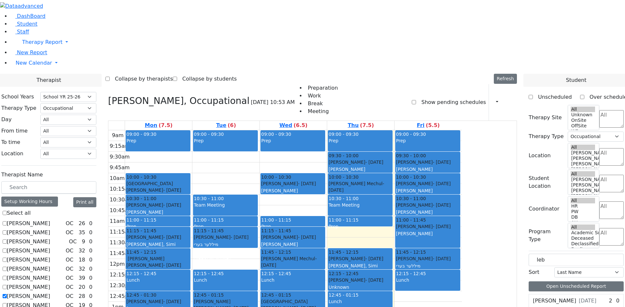
click at [572, 297] on label "Lebovits Zalmen" at bounding box center [554, 301] width 43 height 8
click at [50, 293] on label "Kenig Shira" at bounding box center [28, 297] width 43 height 8
click at [7, 294] on input "Kenig Shira" at bounding box center [5, 296] width 4 height 4
checkbox input "false"
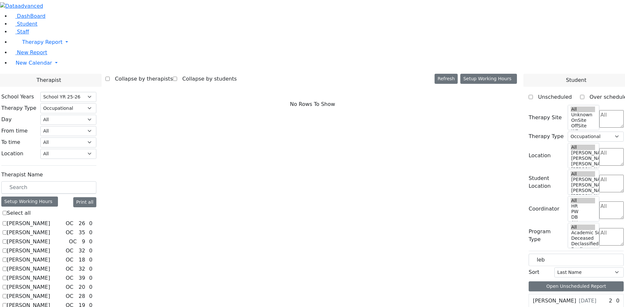
click at [50, 256] on label "Fischel Yenty" at bounding box center [28, 260] width 43 height 8
click at [7, 258] on input "Fischel Yenty" at bounding box center [5, 260] width 4 height 4
checkbox input "true"
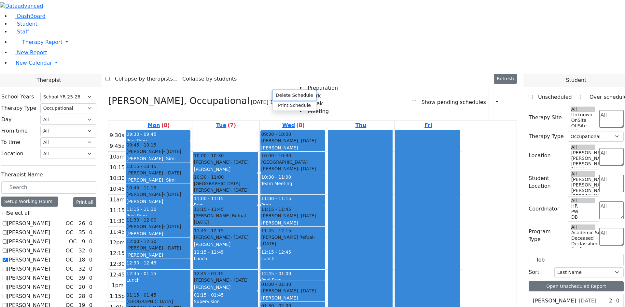
click at [284, 95] on button "Delete Schedule" at bounding box center [294, 95] width 43 height 10
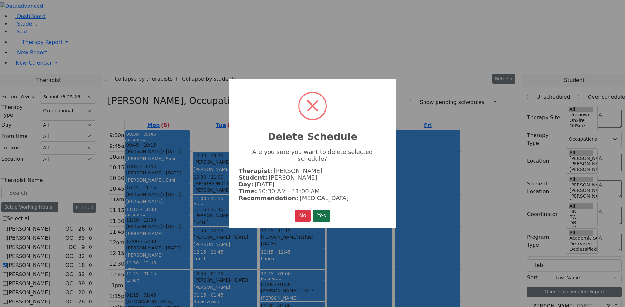
click at [318, 211] on button "Yes" at bounding box center [321, 216] width 17 height 12
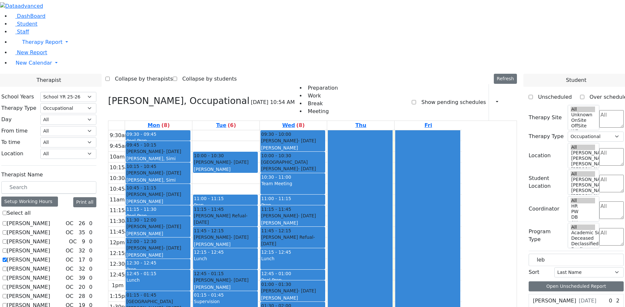
click at [577, 297] on div "Lebovits Zalmen 12/20/2014" at bounding box center [564, 301] width 63 height 8
click at [385, 83] on button "Delete Schedule" at bounding box center [395, 83] width 43 height 10
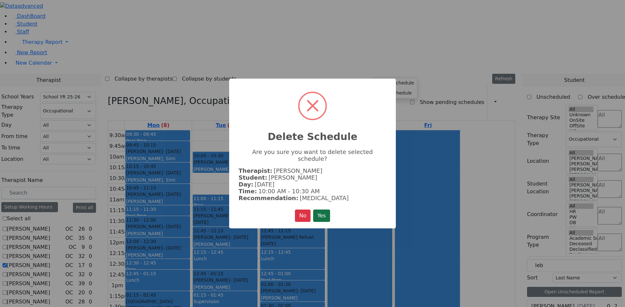
click at [326, 210] on button "Yes" at bounding box center [321, 216] width 17 height 12
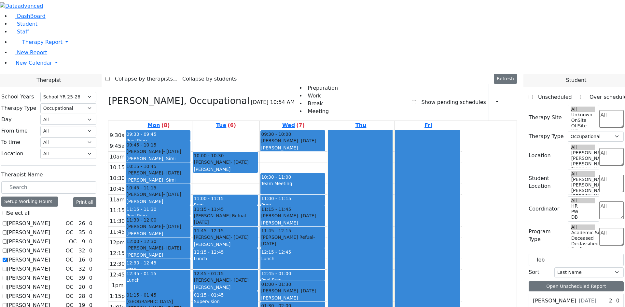
click at [50, 256] on label "[PERSON_NAME]" at bounding box center [28, 260] width 43 height 8
click at [7, 258] on input "[PERSON_NAME]" at bounding box center [5, 260] width 4 height 4
checkbox input "false"
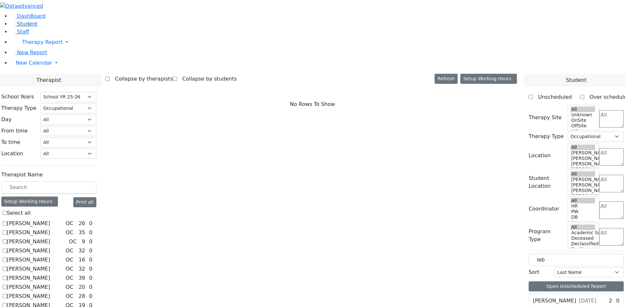
click at [28, 27] on span "Student" at bounding box center [27, 24] width 20 height 6
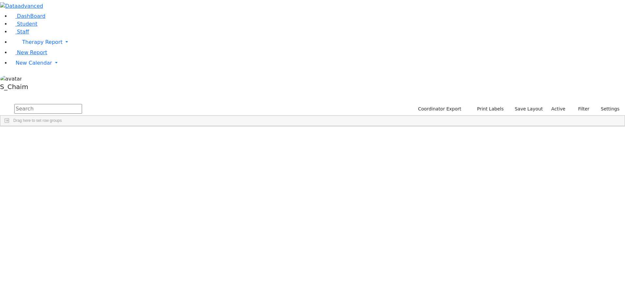
click at [340, 129] on span "Site" at bounding box center [336, 131] width 7 height 5
click at [124, 245] on div "[PERSON_NAME]" at bounding box center [103, 249] width 41 height 9
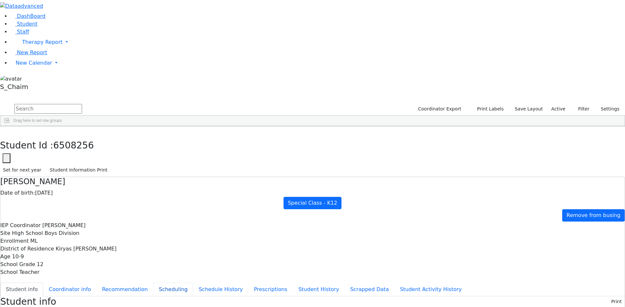
click at [153, 283] on button "Scheduling" at bounding box center [173, 290] width 40 height 14
click at [153, 283] on button "Recommendation" at bounding box center [124, 290] width 57 height 14
checkbox input "true"
click at [9, 127] on button "button" at bounding box center [4, 134] width 9 height 14
click at [23, 66] on span "New Calendar" at bounding box center [34, 63] width 36 height 6
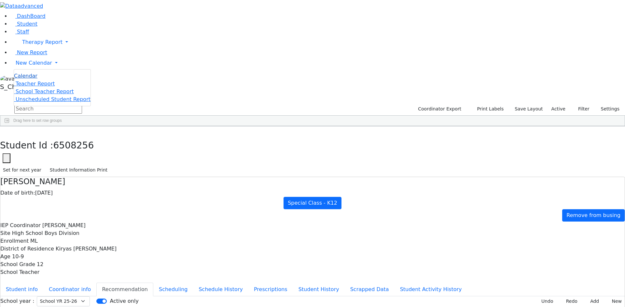
click at [29, 79] on span "Calendar" at bounding box center [25, 76] width 23 height 6
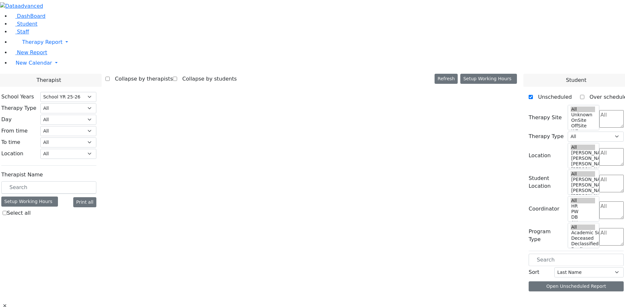
select select "212"
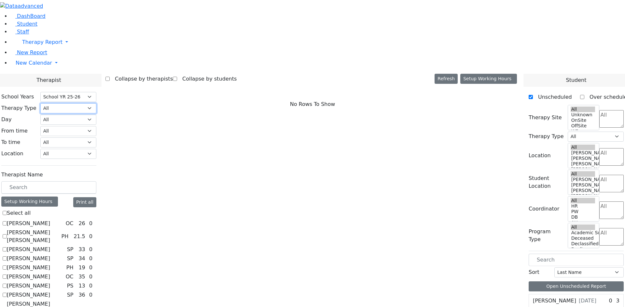
click at [96, 103] on select "All Psych Hearing Vision Speech Physical Occupational" at bounding box center [68, 108] width 56 height 10
select select "1"
click at [96, 103] on select "All Psych Hearing Vision Speech Physical Occupational" at bounding box center [68, 108] width 56 height 10
select select "1"
click at [601, 110] on textarea "Search" at bounding box center [611, 119] width 24 height 18
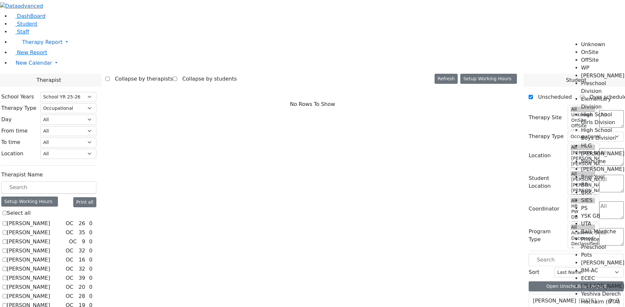
scroll to position [33, 0]
click at [598, 127] on li "High School Boys Division" at bounding box center [603, 135] width 44 height 16
select select "12"
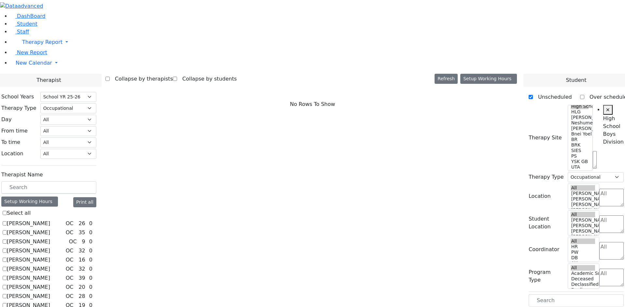
scroll to position [0, 13]
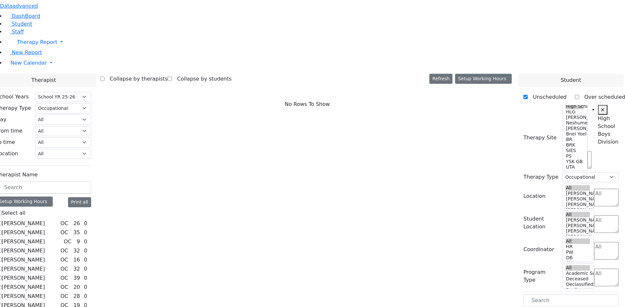
click at [619, 8] on html "Printing Please wait. Remaining time 10 seconds. Print Schedule Options Show Bi…" at bounding box center [307, 242] width 625 height 484
click at [486, 84] on div "No Rows To Show" at bounding box center [307, 104] width 414 height 41
